Goal: Transaction & Acquisition: Download file/media

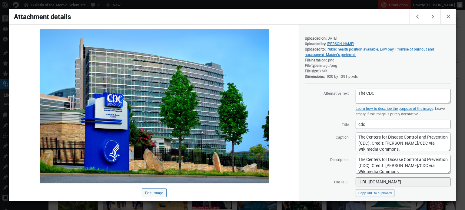
scroll to position [16, 0]
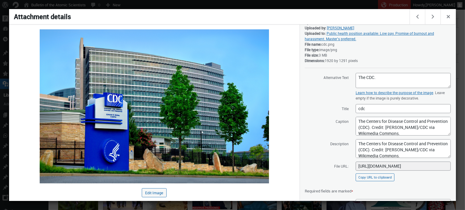
click at [140, 2] on div at bounding box center [232, 105] width 465 height 210
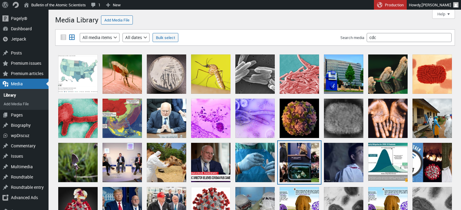
click at [293, 153] on div "cdc-guidelines-whitehouse-photos" at bounding box center [298, 162] width 39 height 39
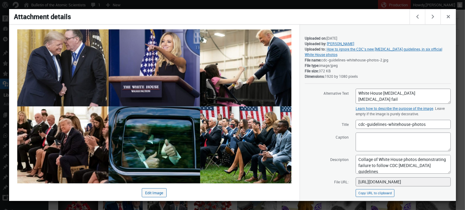
click at [326, 7] on div at bounding box center [232, 105] width 465 height 210
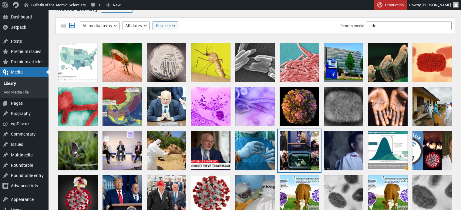
scroll to position [10, 0]
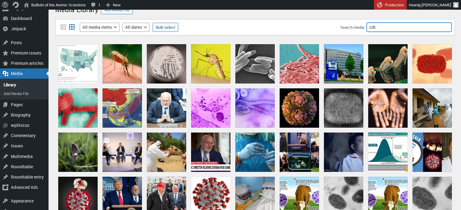
drag, startPoint x: 397, startPoint y: 23, endPoint x: 351, endPoint y: 26, distance: 46.5
click at [351, 26] on div "Search media cdc" at bounding box center [395, 27] width 111 height 9
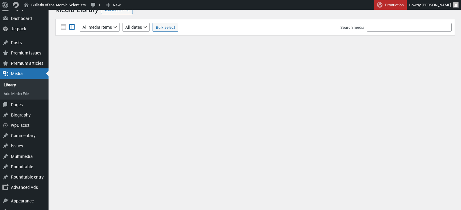
click at [340, 17] on div "Uploading / – Dismiss errors Close uploader Drop files to upload or Select File…" at bounding box center [254, 35] width 399 height 40
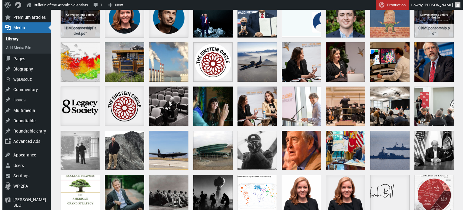
scroll to position [0, 0]
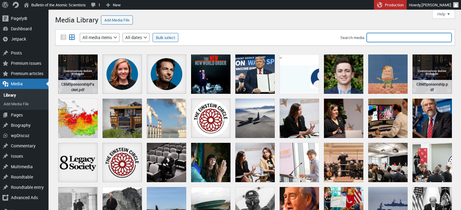
click at [398, 33] on input "Search media" at bounding box center [408, 37] width 85 height 9
type input "trump"
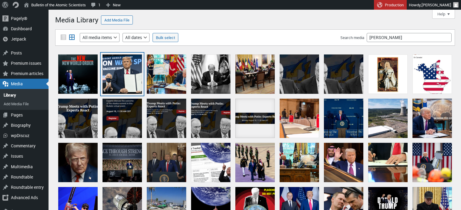
click at [119, 72] on div "ows" at bounding box center [121, 74] width 39 height 39
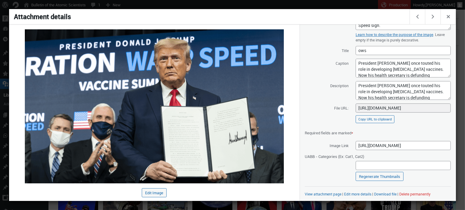
scroll to position [8, 0]
click at [381, 193] on link "Download file" at bounding box center [385, 194] width 22 height 5
